Goal: Task Accomplishment & Management: Use online tool/utility

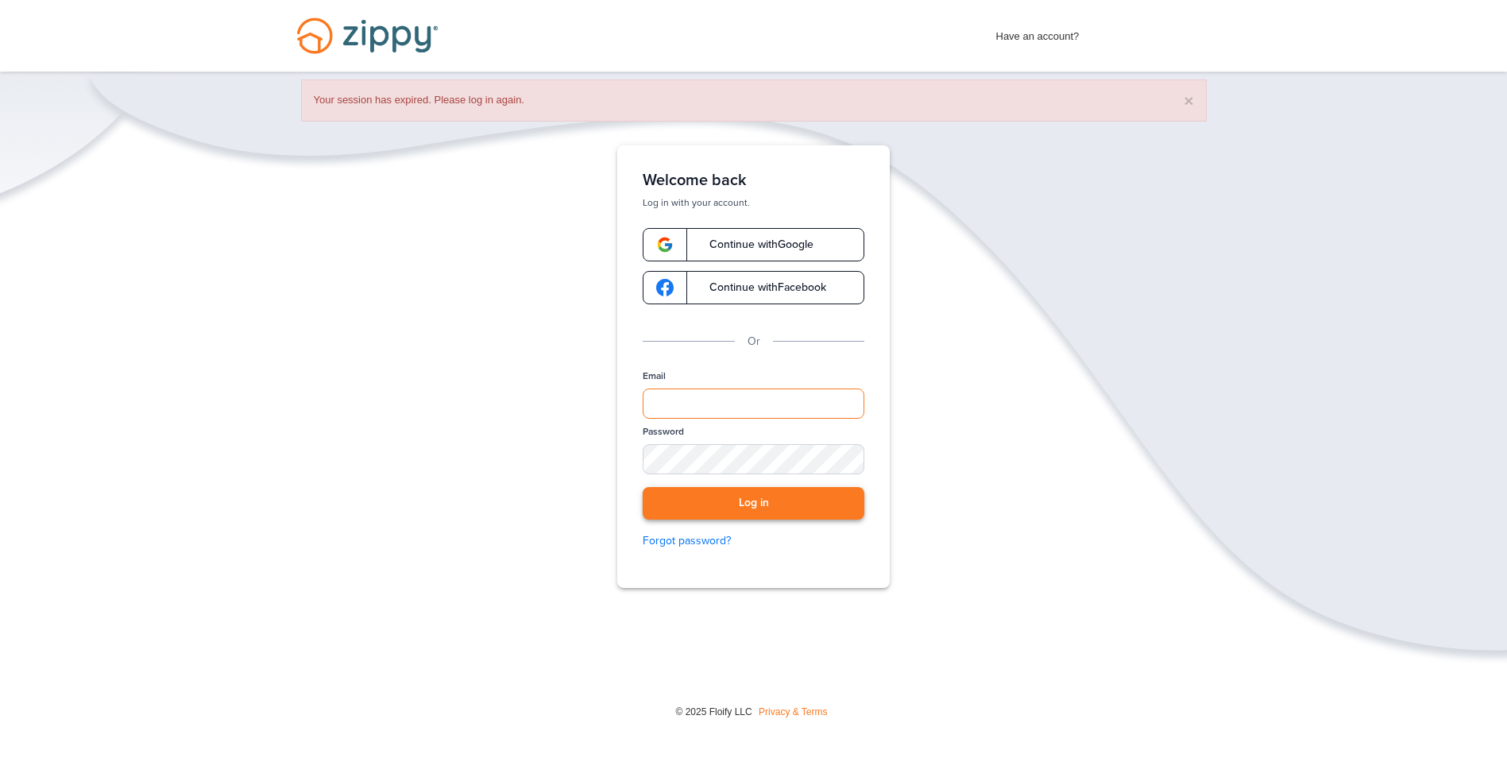
type input "**********"
click at [739, 502] on button "Log in" at bounding box center [754, 503] width 222 height 33
